Goal: Find specific page/section: Find specific page/section

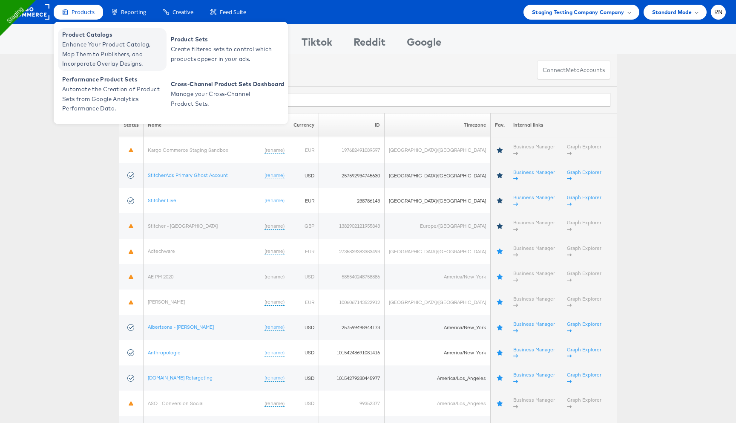
click at [105, 52] on span "Enhance Your Product Catalog, Map Them to Publishers, and Incorporate Overlay D…" at bounding box center [113, 54] width 102 height 29
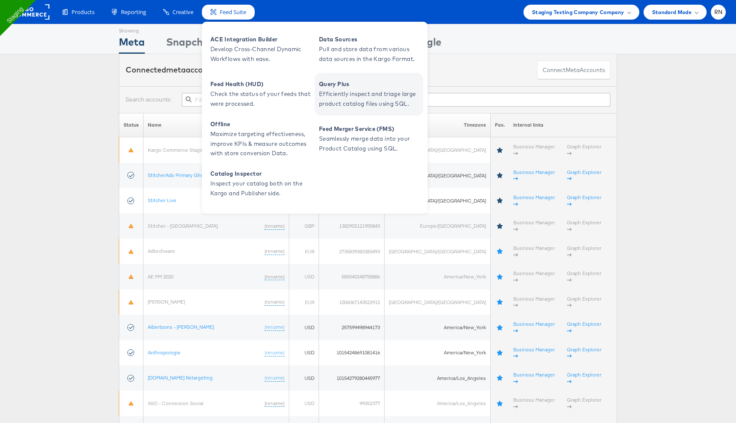
click at [358, 93] on span "Efficiently inspect and triage large product catalog files using SQL." at bounding box center [370, 99] width 102 height 20
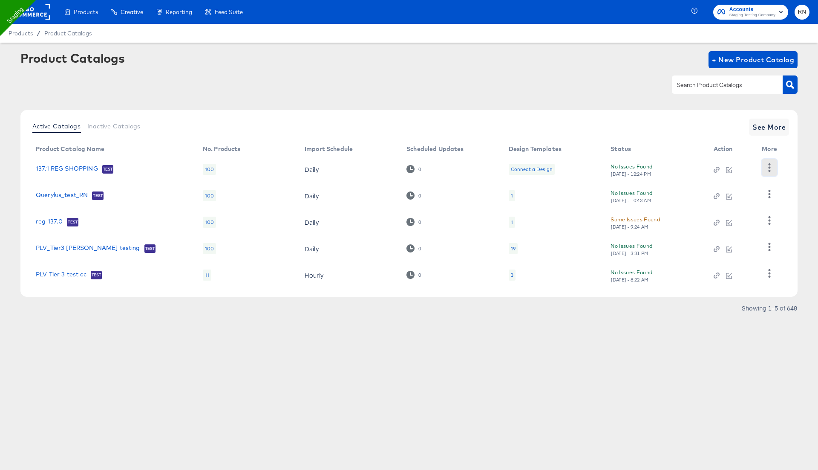
click at [771, 167] on icon "button" at bounding box center [769, 167] width 8 height 8
click at [771, 130] on span "See More" at bounding box center [769, 127] width 33 height 12
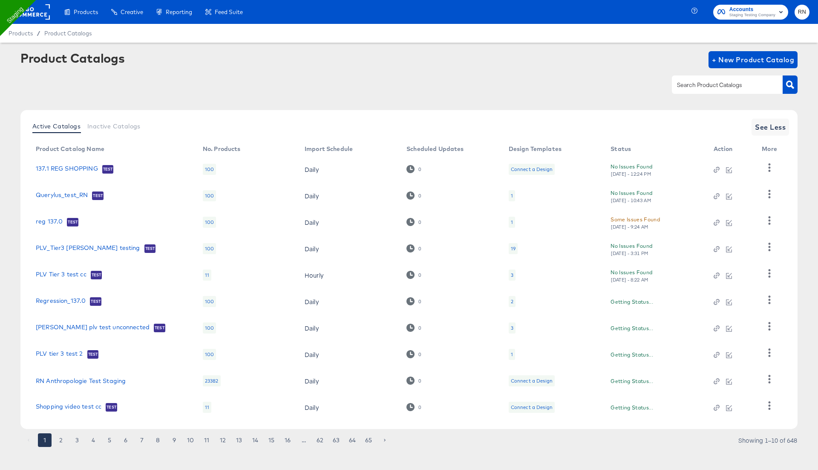
scroll to position [6, 0]
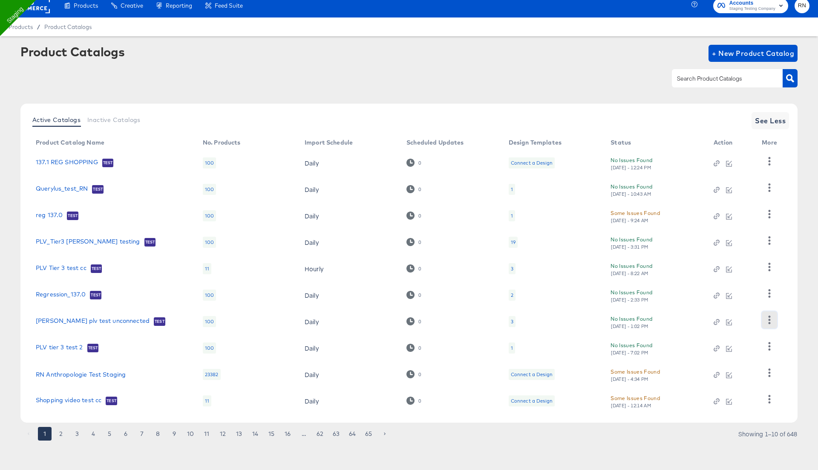
click at [771, 319] on icon "button" at bounding box center [770, 319] width 2 height 8
click at [795, 251] on div "Active Catalogs Inactive Catalogs See Less Product Catalog Name No. Products Im…" at bounding box center [408, 263] width 777 height 319
click at [770, 399] on icon "button" at bounding box center [769, 399] width 8 height 8
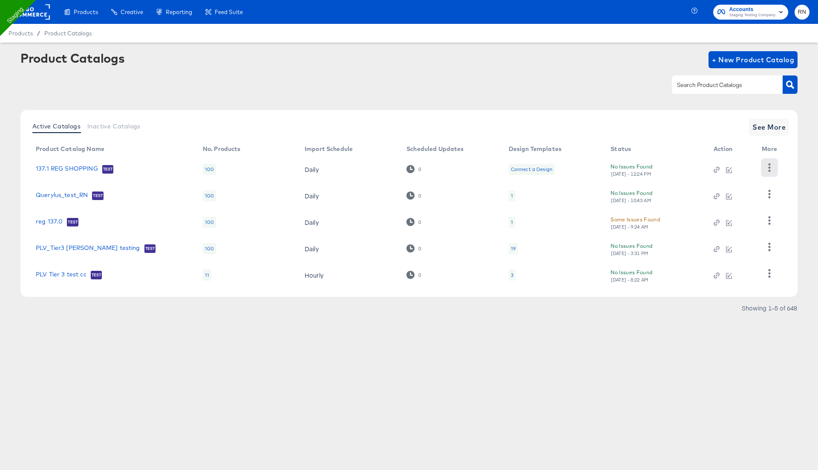
click at [769, 171] on icon "button" at bounding box center [770, 167] width 2 height 8
click at [769, 127] on span "See More" at bounding box center [769, 127] width 33 height 12
